Goal: Transaction & Acquisition: Purchase product/service

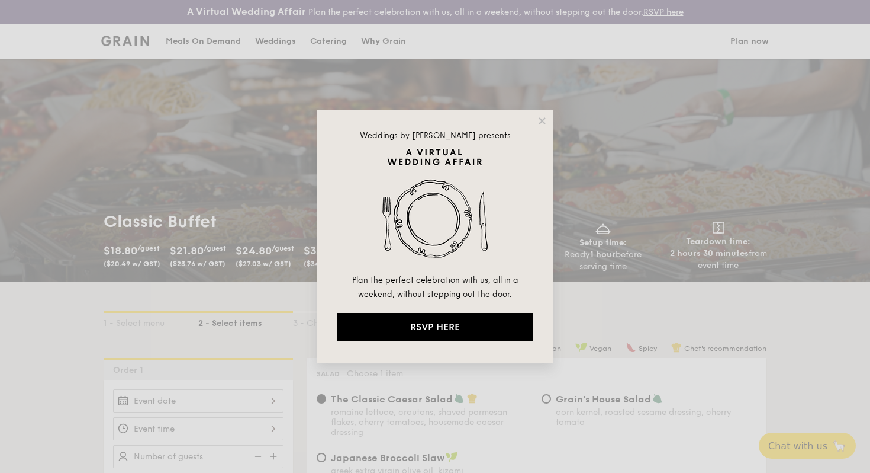
click at [541, 114] on div "Weddings by [PERSON_NAME] presents Plan the perfect celebration with us, all in…" at bounding box center [435, 236] width 237 height 253
click at [542, 117] on icon at bounding box center [542, 120] width 11 height 11
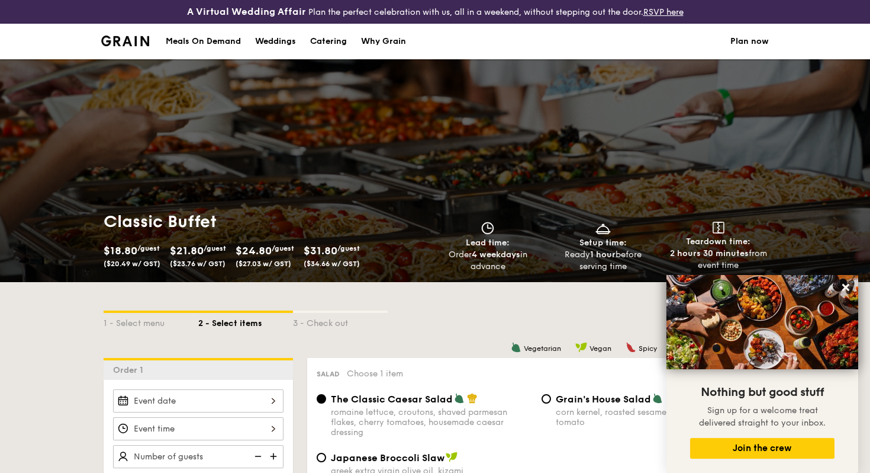
click at [124, 36] on img at bounding box center [125, 41] width 48 height 11
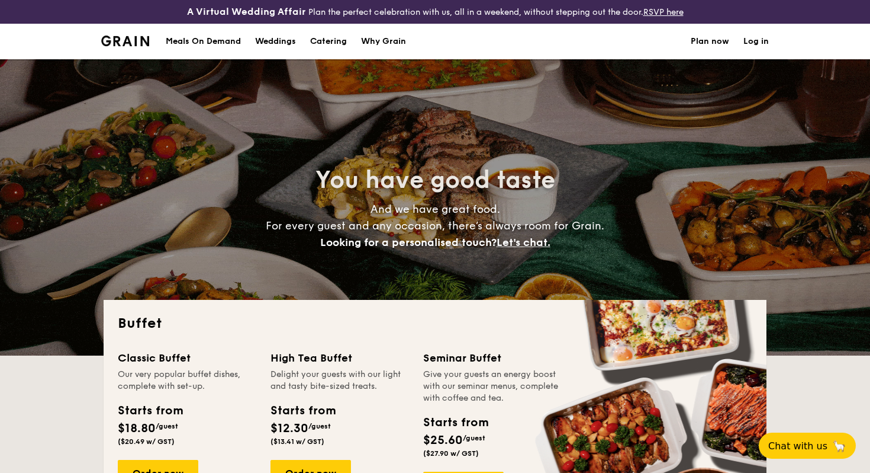
select select
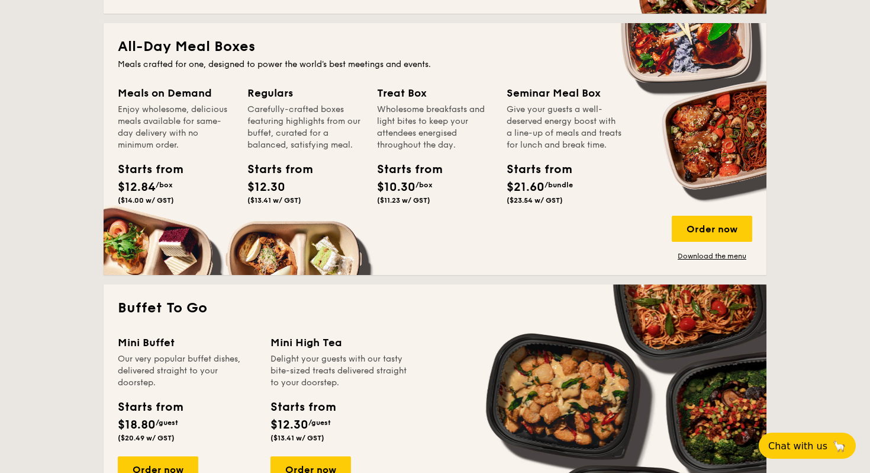
scroll to position [540, 0]
